Goal: Transaction & Acquisition: Purchase product/service

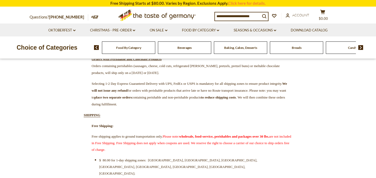
scroll to position [104, 0]
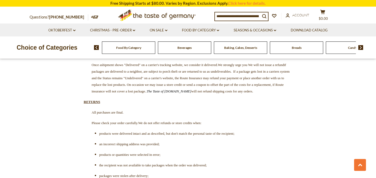
scroll to position [1355, 0]
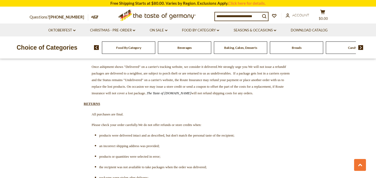
click at [244, 15] on input at bounding box center [237, 15] width 45 height 7
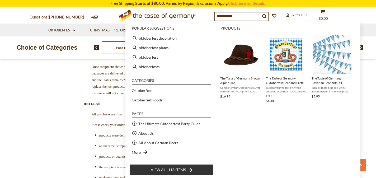
type input "**********"
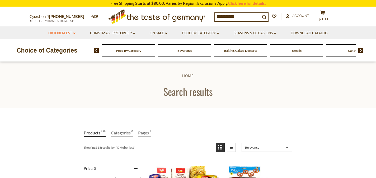
click at [64, 31] on link "Oktoberfest dropdown_arrow" at bounding box center [61, 33] width 27 height 6
click at [63, 56] on link "Oktoberfest Foods" at bounding box center [61, 56] width 32 height 5
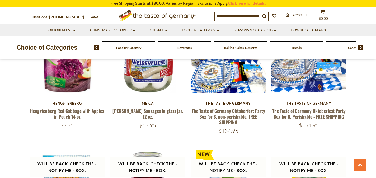
scroll to position [371, 0]
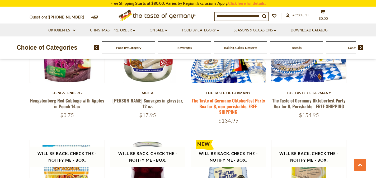
click at [225, 100] on link "The Taste of Germany Oktoberfest Party Box for 8, non-perishable, FREE SHIPPING" at bounding box center [228, 106] width 73 height 18
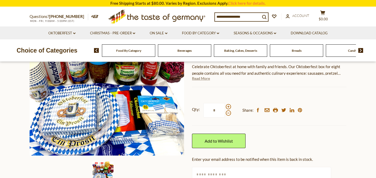
scroll to position [88, 0]
click at [205, 77] on link "Read More" at bounding box center [201, 78] width 18 height 5
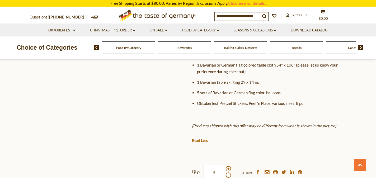
scroll to position [0, 0]
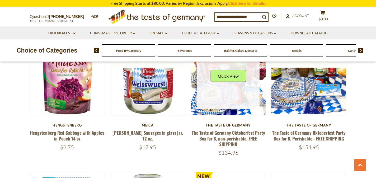
scroll to position [333, 0]
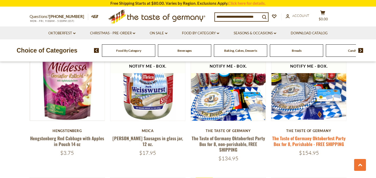
click at [294, 139] on link "The Taste of Germany Oktoberfest Party Box for 8, Perishable - FREE SHIPPING" at bounding box center [308, 141] width 73 height 12
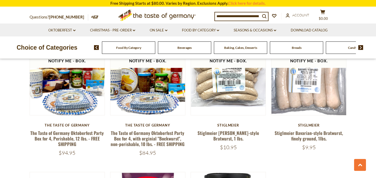
scroll to position [730, 0]
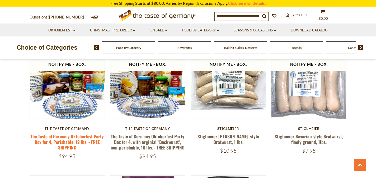
click at [75, 133] on link "The Taste of Germany Oktoberfest Party Box for 4, Perishable, 12 lbs. - FREE SH…" at bounding box center [66, 142] width 73 height 18
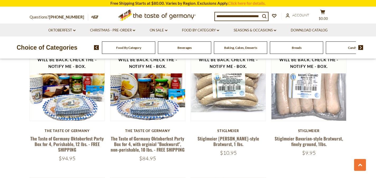
scroll to position [723, 0]
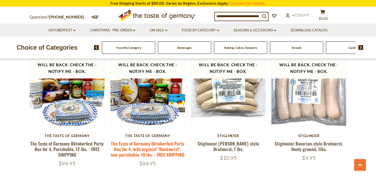
click at [140, 140] on link "The Taste of Germany Oktoberfest Party Box for 4, with orginial "Bockwurst", no…" at bounding box center [148, 149] width 74 height 18
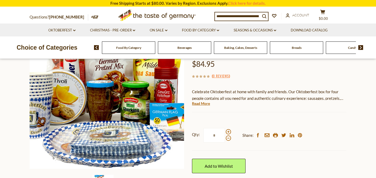
scroll to position [105, 0]
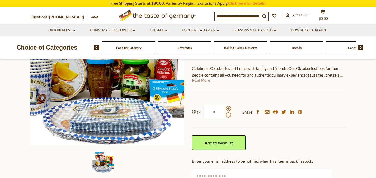
click at [203, 81] on link "Read More" at bounding box center [201, 80] width 18 height 5
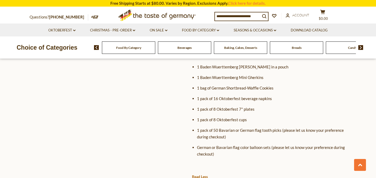
scroll to position [304, 0]
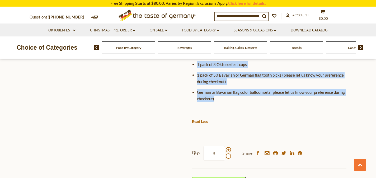
drag, startPoint x: 193, startPoint y: 68, endPoint x: 286, endPoint y: 91, distance: 95.3
click at [286, 91] on div "The Taste of Germany The Taste of Germany Oktoberfest Party Box for 4, with org…" at bounding box center [269, 19] width 154 height 455
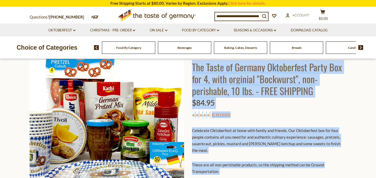
scroll to position [46, 0]
